Goal: Find specific page/section: Find specific page/section

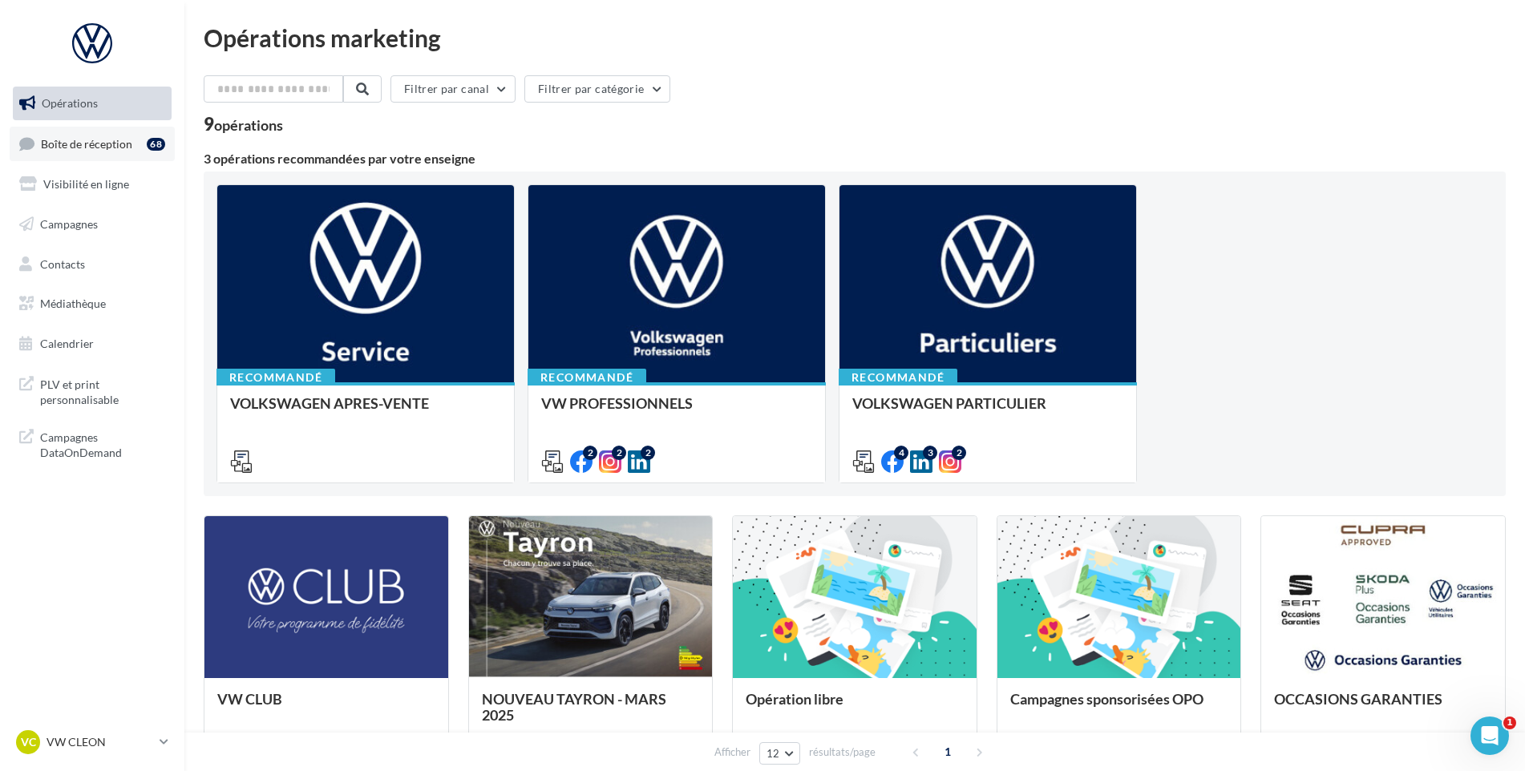
click at [145, 152] on link "Boîte de réception 68" at bounding box center [92, 144] width 165 height 34
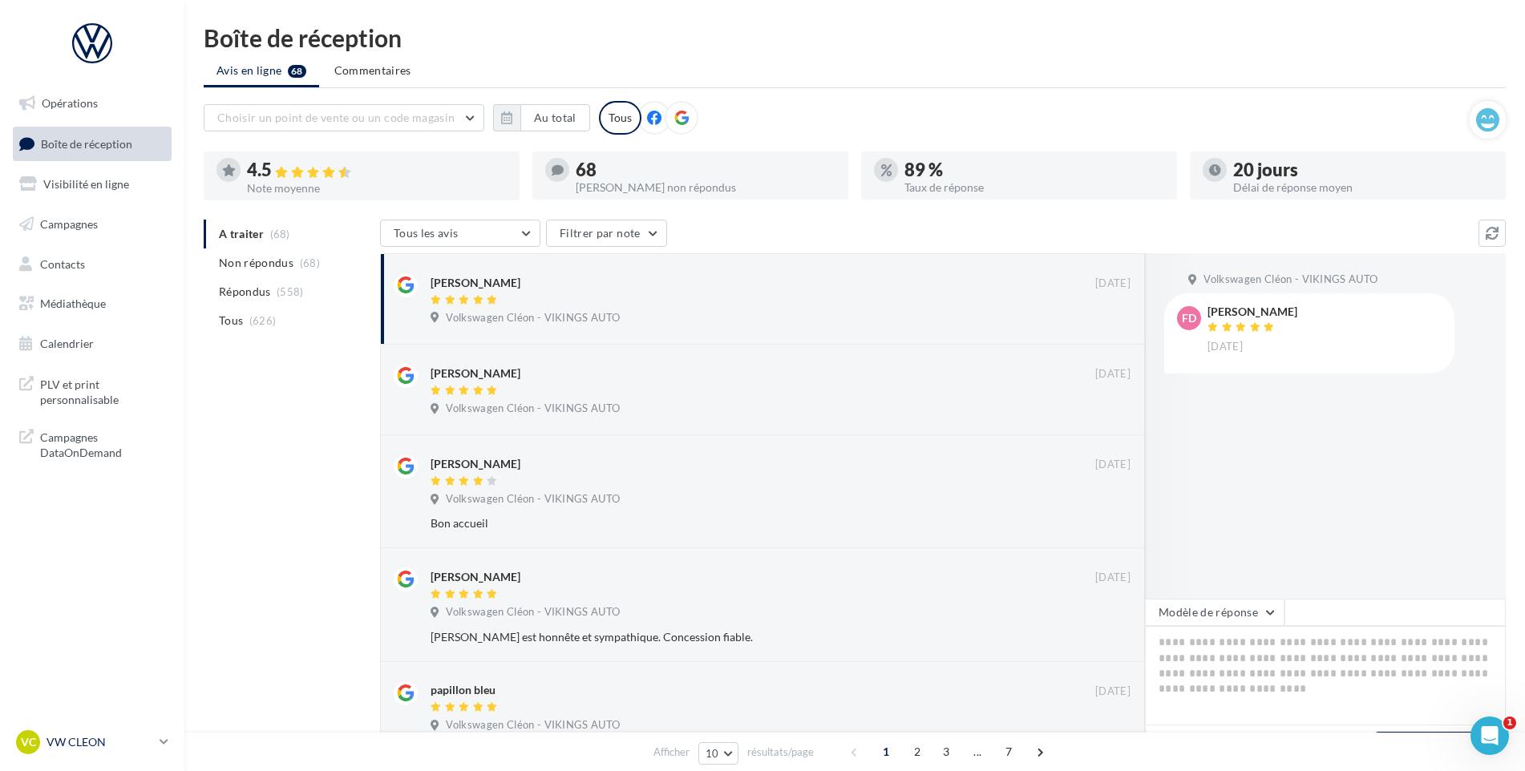
click at [121, 739] on p "VW CLEON" at bounding box center [99, 742] width 107 height 16
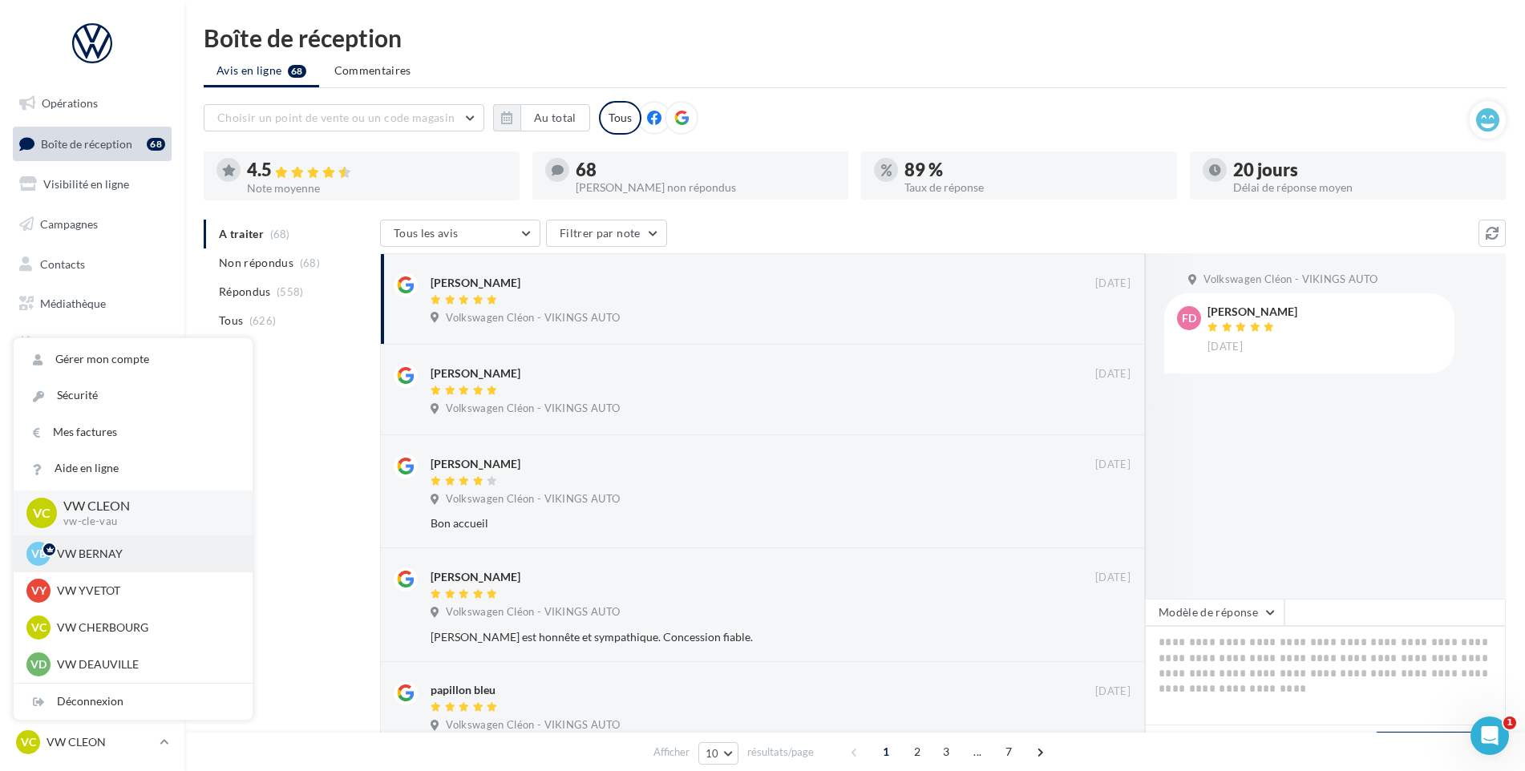
scroll to position [516, 0]
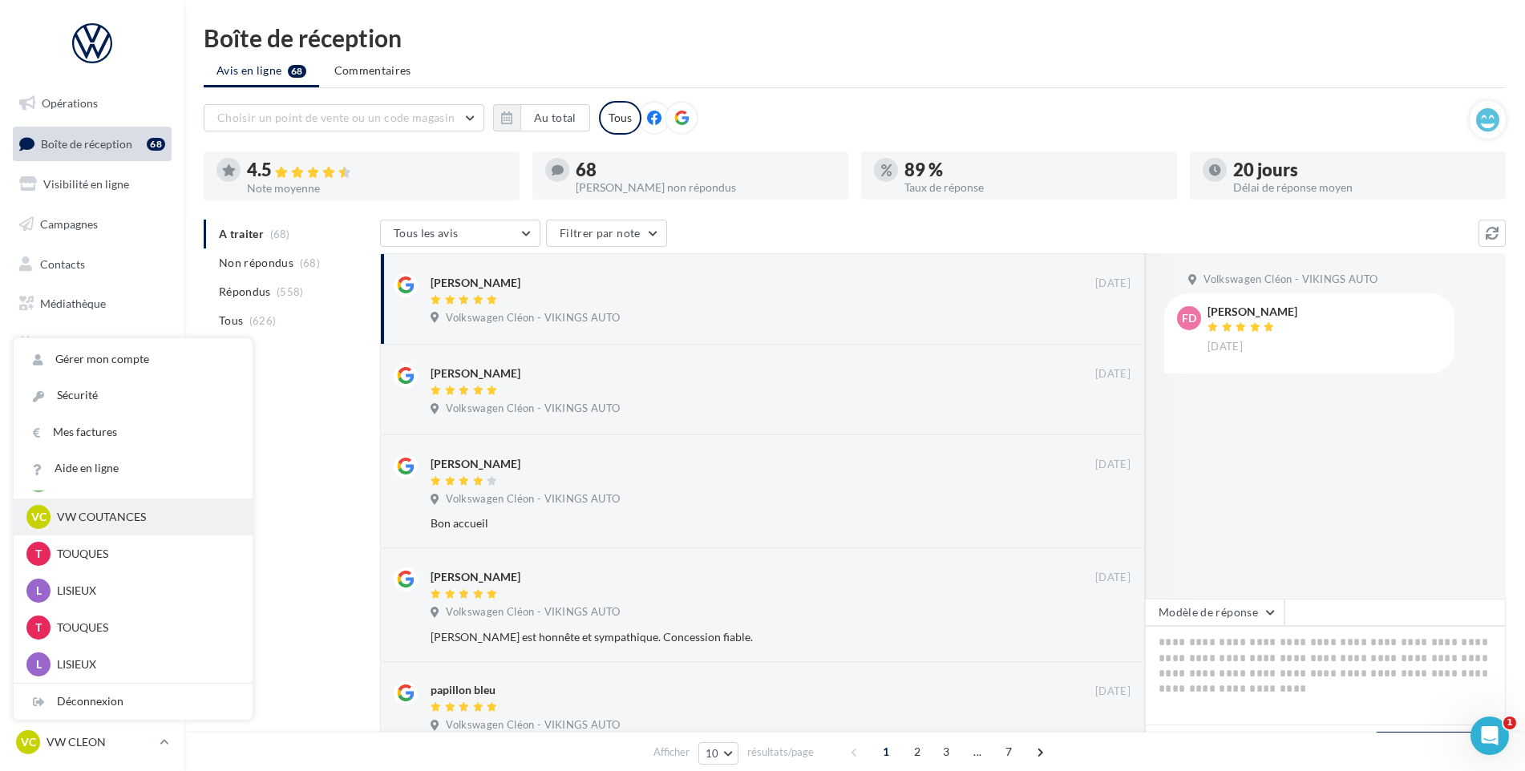
click at [118, 522] on p "VW COUTANCES" at bounding box center [145, 517] width 176 height 16
